Goal: Check status: Check status

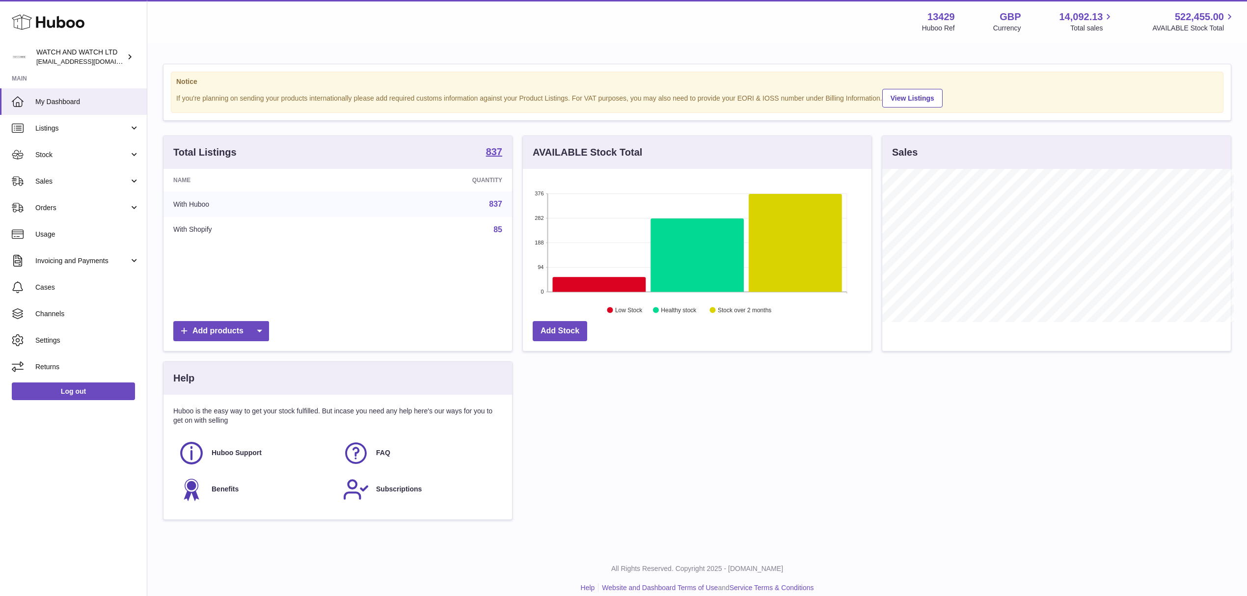
scroll to position [490615, 490420]
click at [60, 177] on span "Sales" at bounding box center [82, 181] width 94 height 9
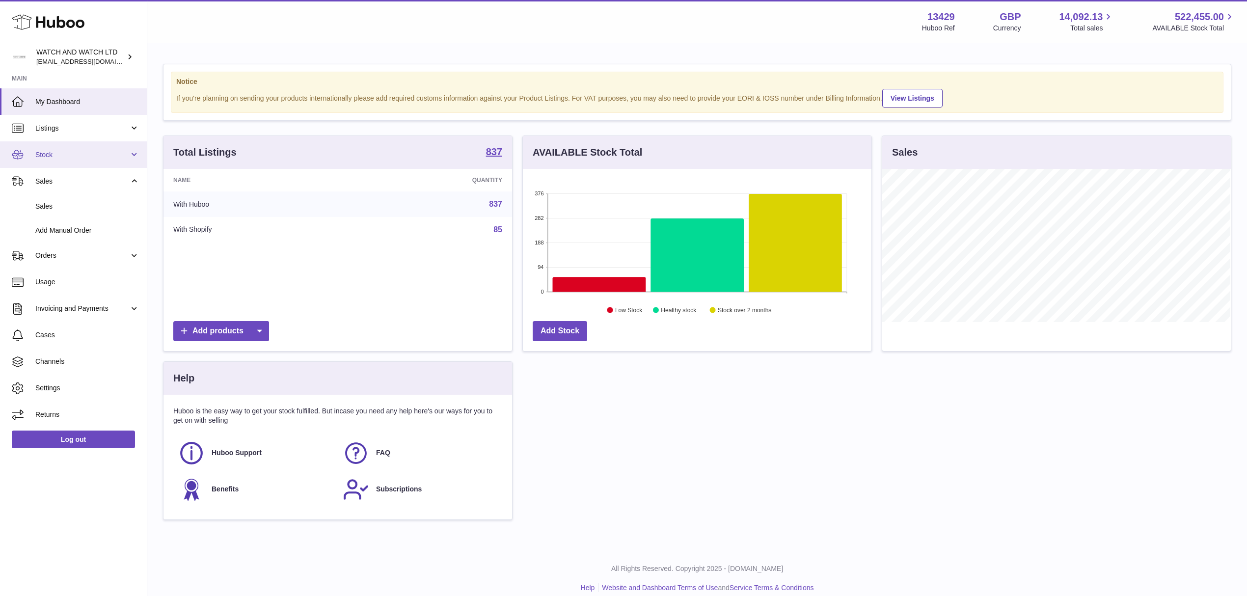
click at [65, 158] on span "Stock" at bounding box center [82, 154] width 94 height 9
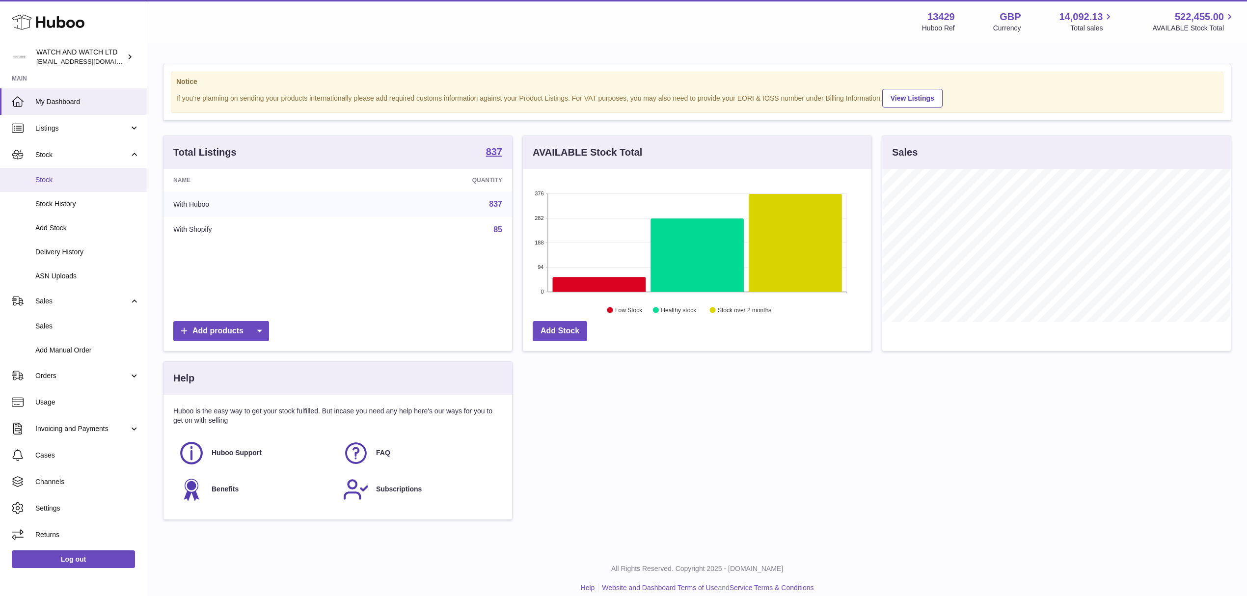
click at [71, 175] on span "Stock" at bounding box center [87, 179] width 104 height 9
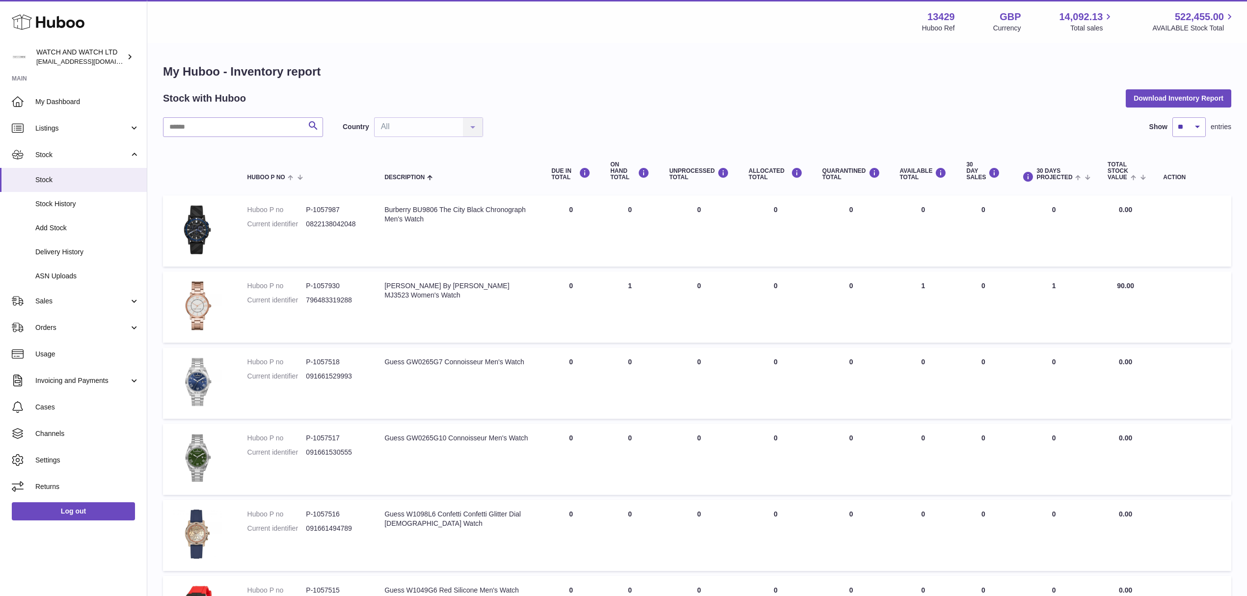
click at [450, 123] on div "Country All All No elements found. Consider changing the search query. List is …" at bounding box center [413, 127] width 140 height 20
click at [442, 126] on div "Country All All No elements found. Consider changing the search query. List is …" at bounding box center [413, 127] width 140 height 20
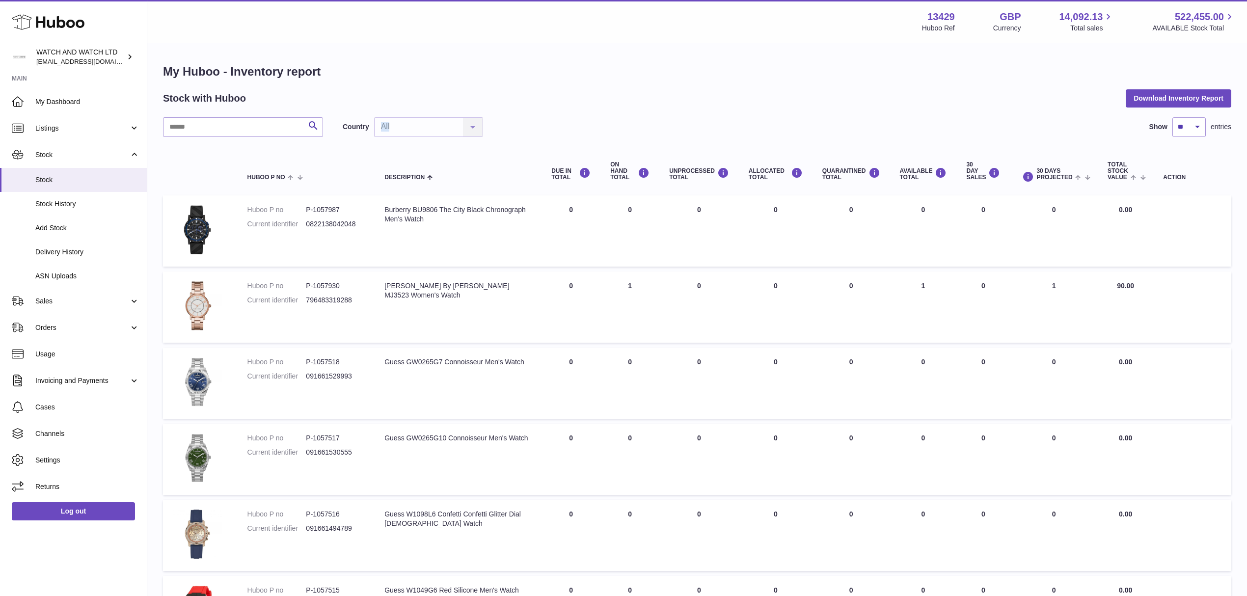
click at [442, 126] on div "Country All All No elements found. Consider changing the search query. List is …" at bounding box center [413, 127] width 140 height 20
click at [595, 120] on div "Search Country All All No elements found. Consider changing the search query. L…" at bounding box center [697, 127] width 1068 height 20
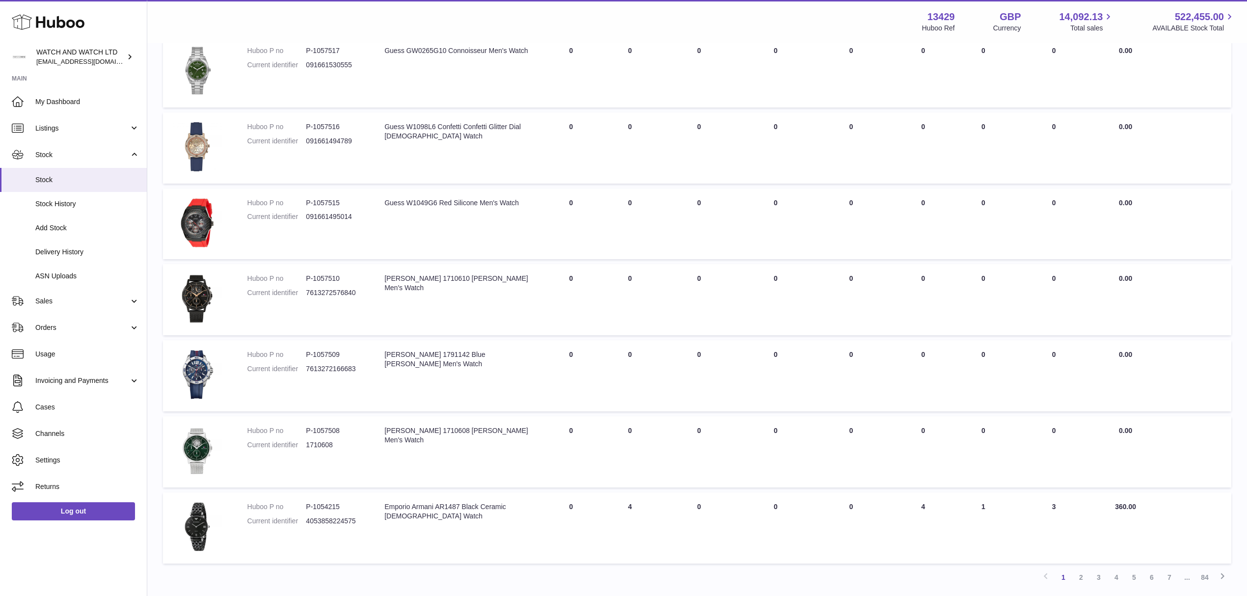
scroll to position [461, 0]
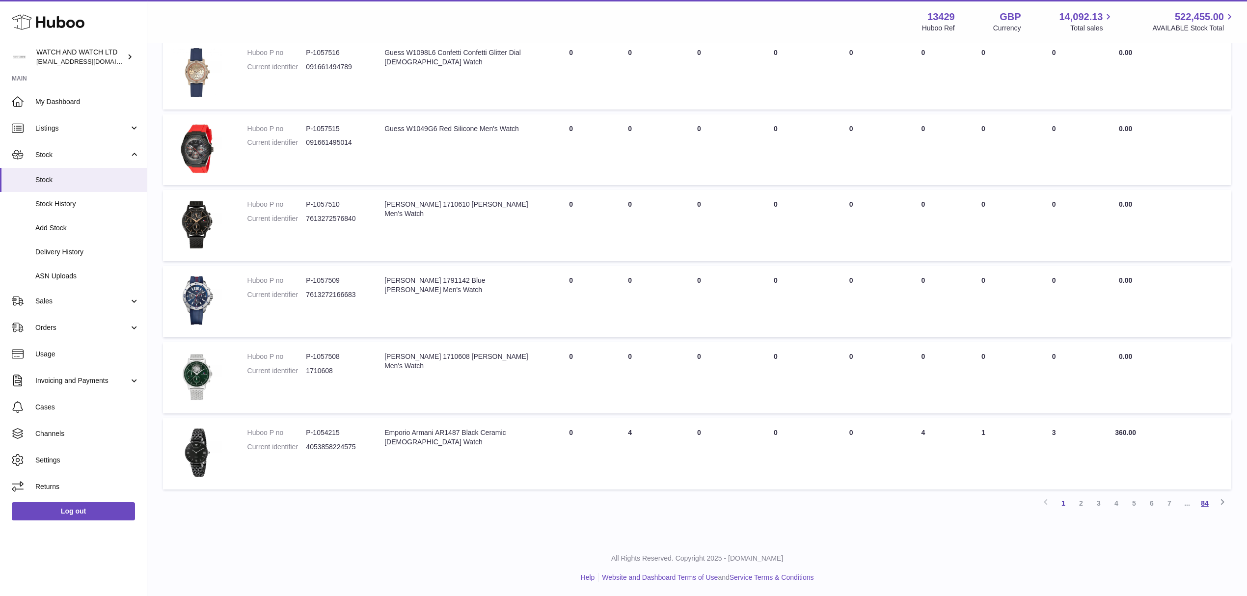
click at [1208, 503] on link "84" at bounding box center [1205, 503] width 18 height 18
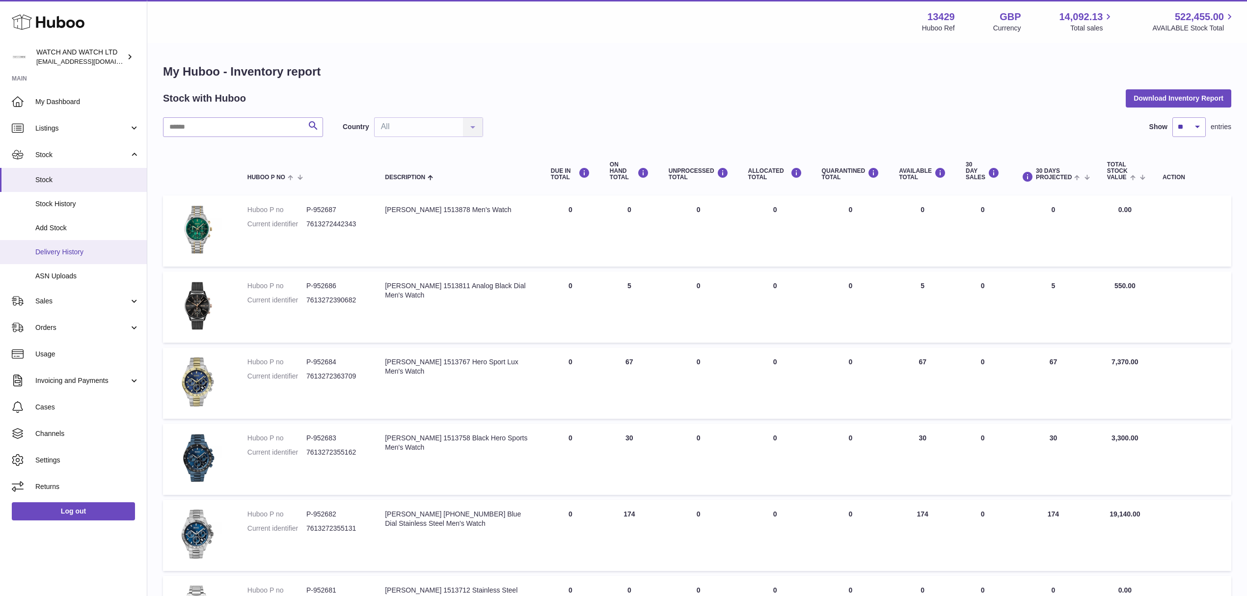
click at [86, 254] on span "Delivery History" at bounding box center [87, 251] width 104 height 9
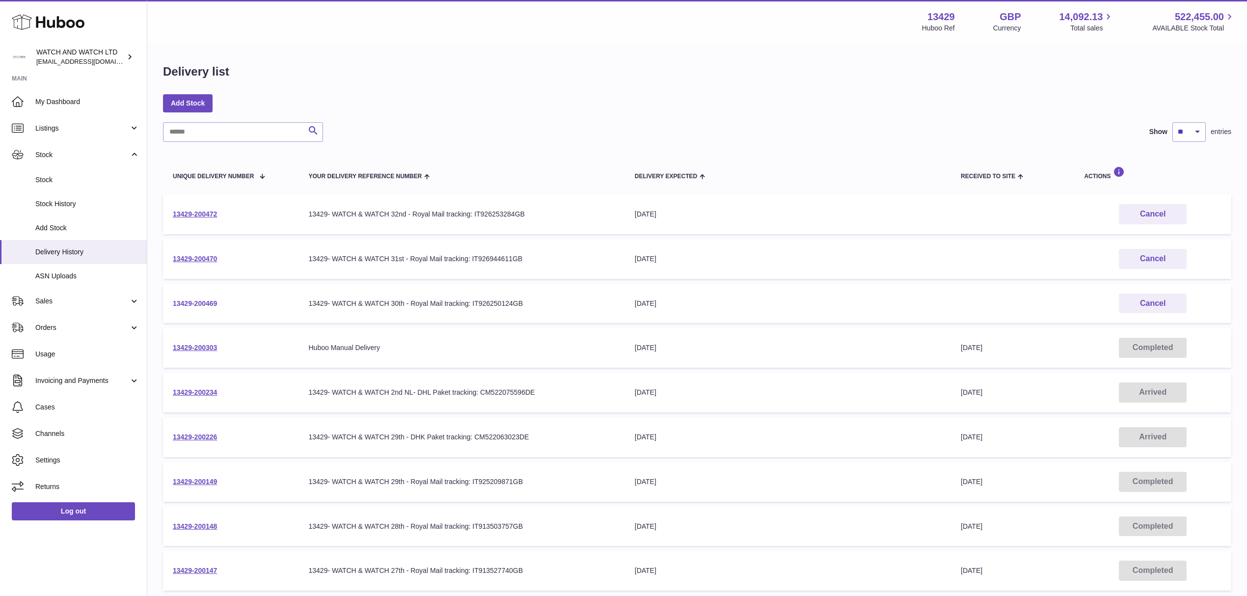
click at [216, 299] on link "13429-200469" at bounding box center [195, 303] width 44 height 8
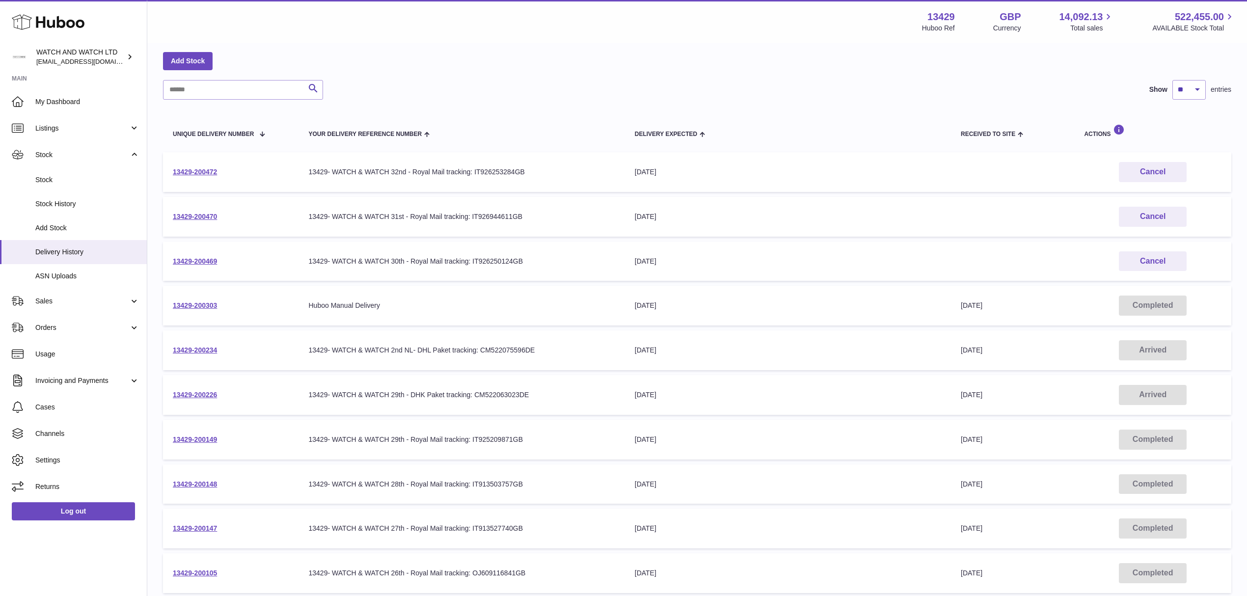
scroll to position [65, 0]
